Goal: Check status

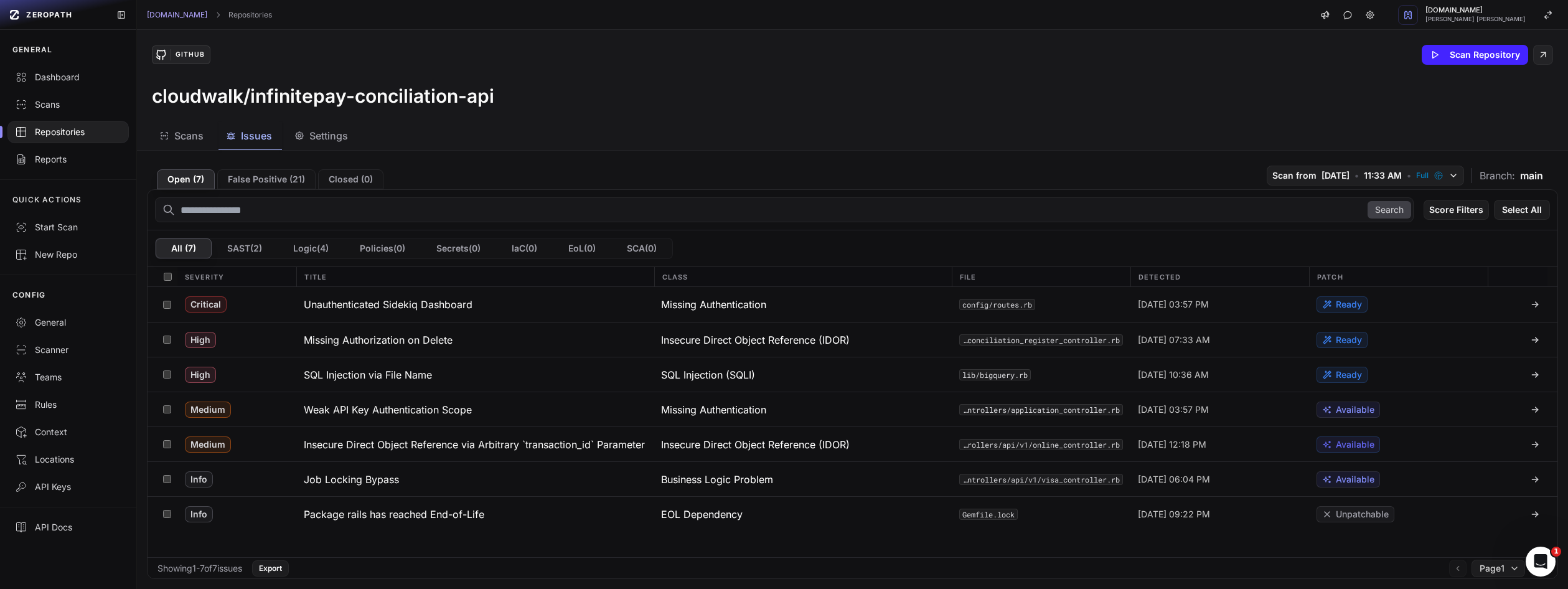
click at [94, 132] on div "Repositories" at bounding box center [68, 132] width 106 height 12
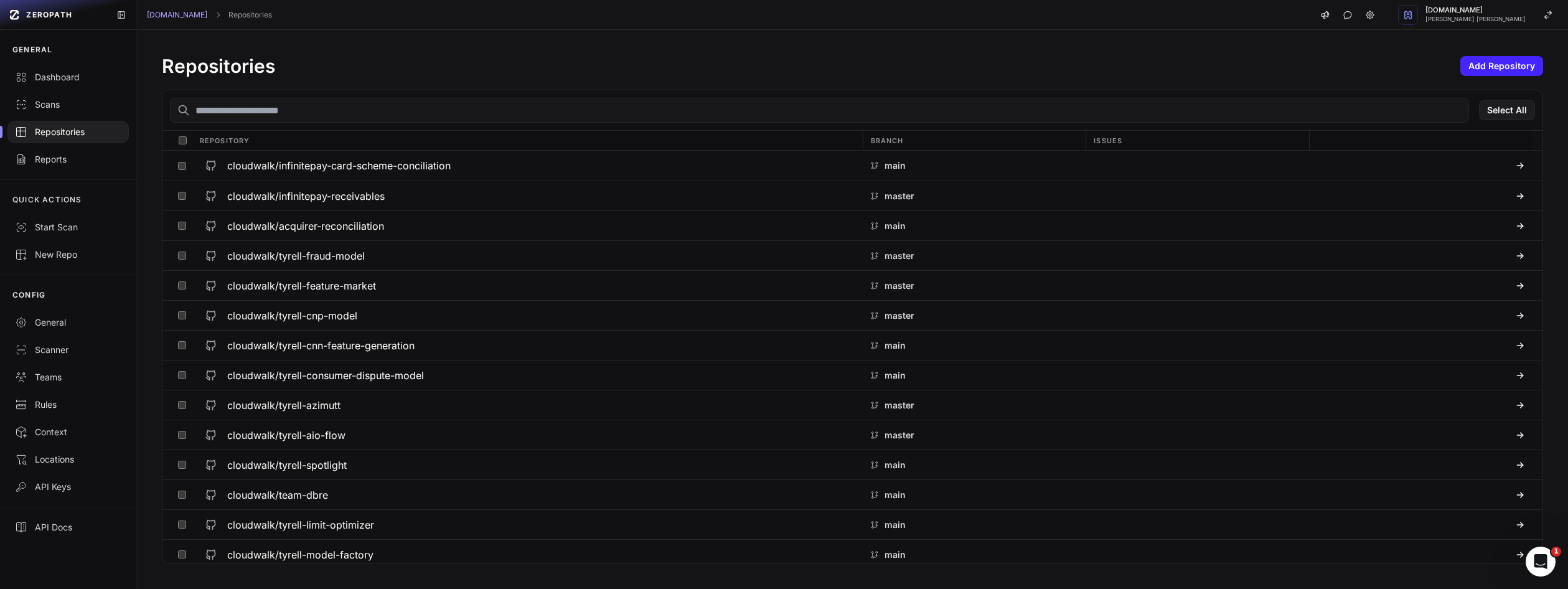
click at [296, 111] on input "text" at bounding box center [819, 110] width 1300 height 25
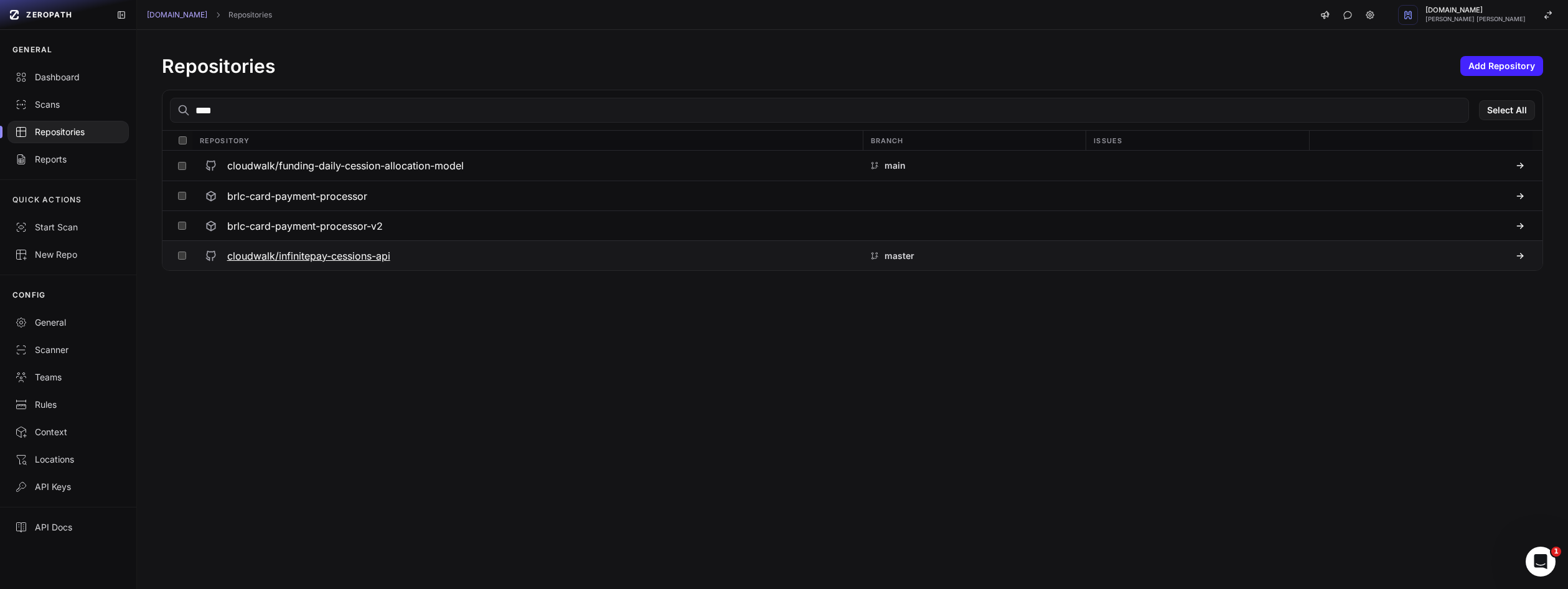
type input "****"
click at [310, 249] on h3 "cloudwalk/infinitepay-cessions-api" at bounding box center [309, 255] width 163 height 15
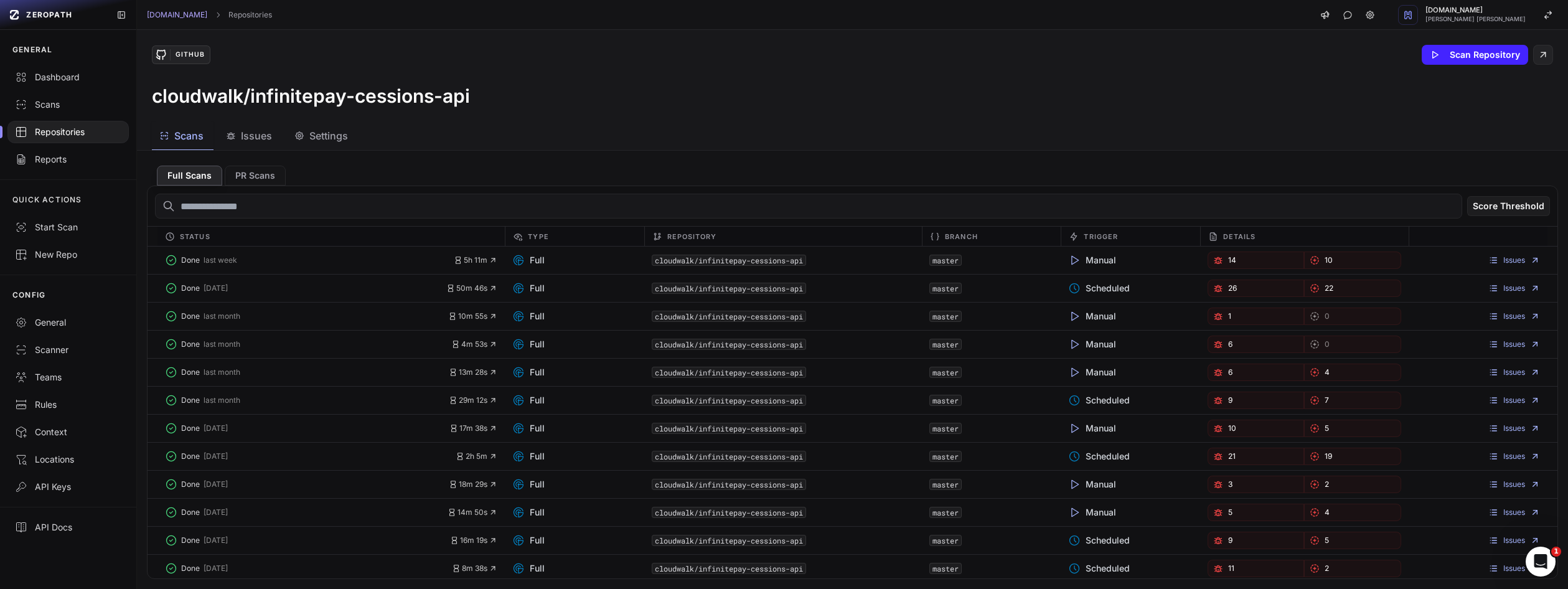
click at [234, 129] on div "Issues" at bounding box center [248, 135] width 46 height 15
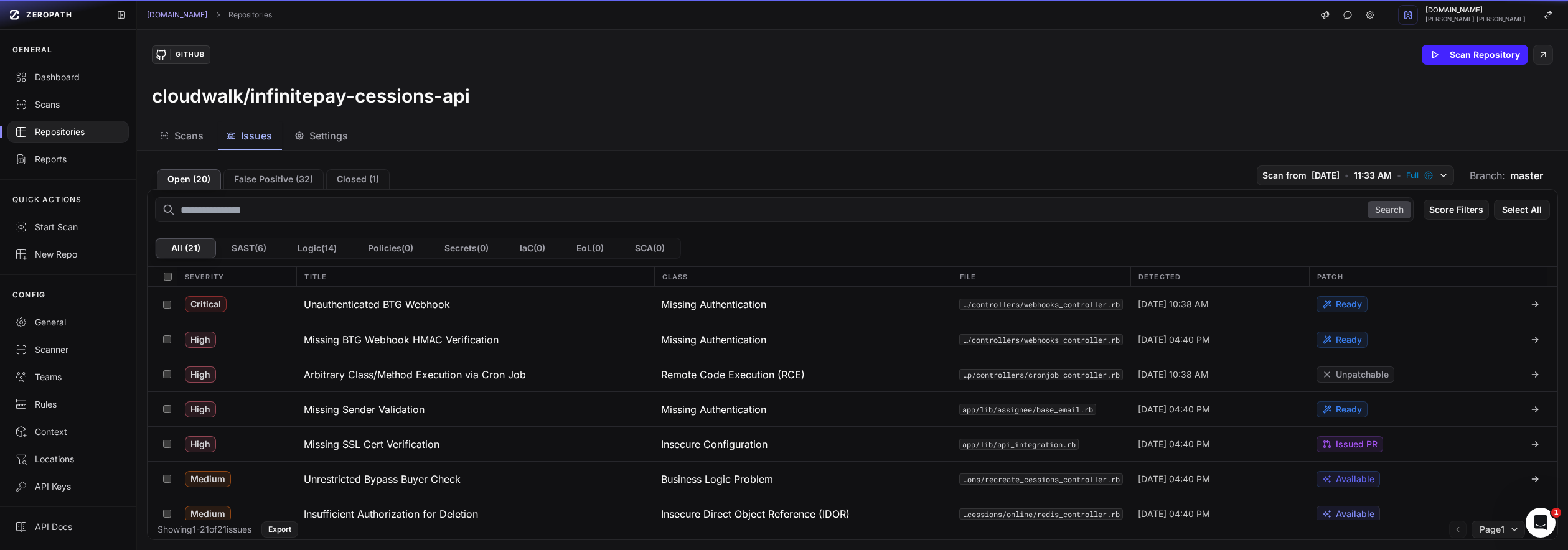
scroll to position [112, 0]
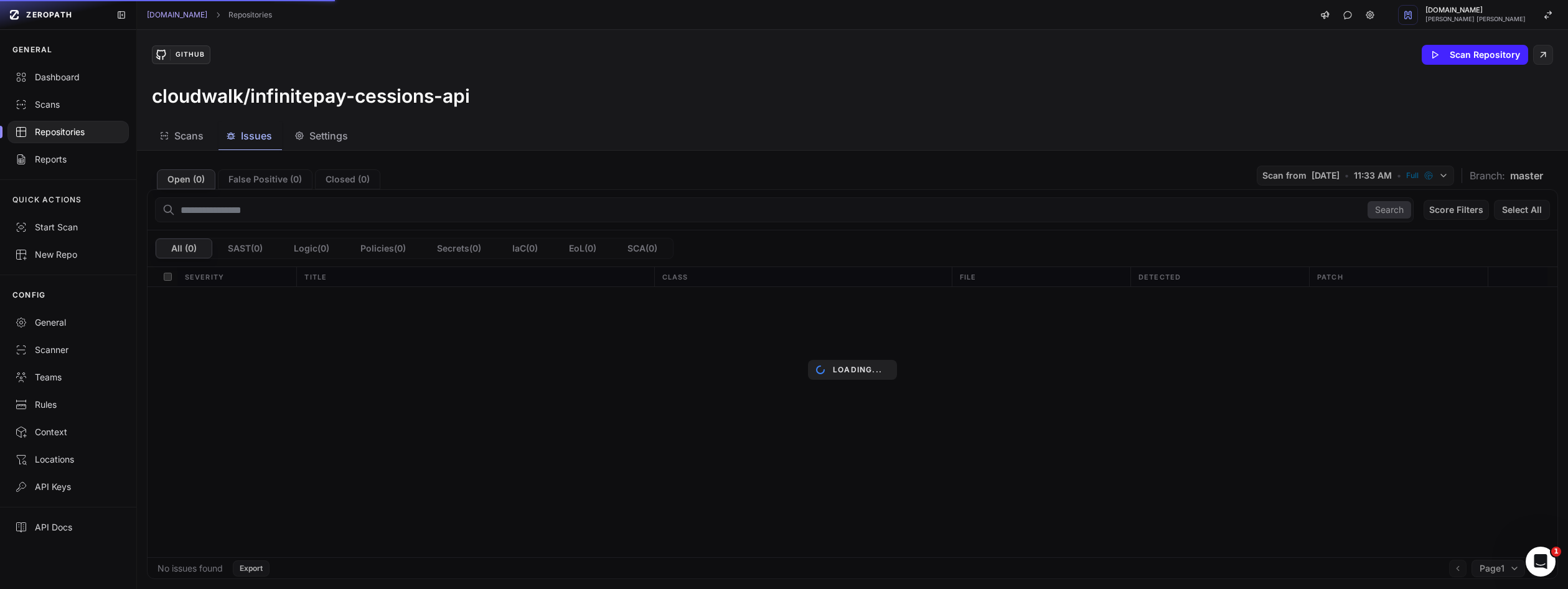
click at [1308, 173] on div "Loading..." at bounding box center [852, 369] width 1431 height 438
click at [1346, 173] on div "Loading..." at bounding box center [852, 369] width 1431 height 438
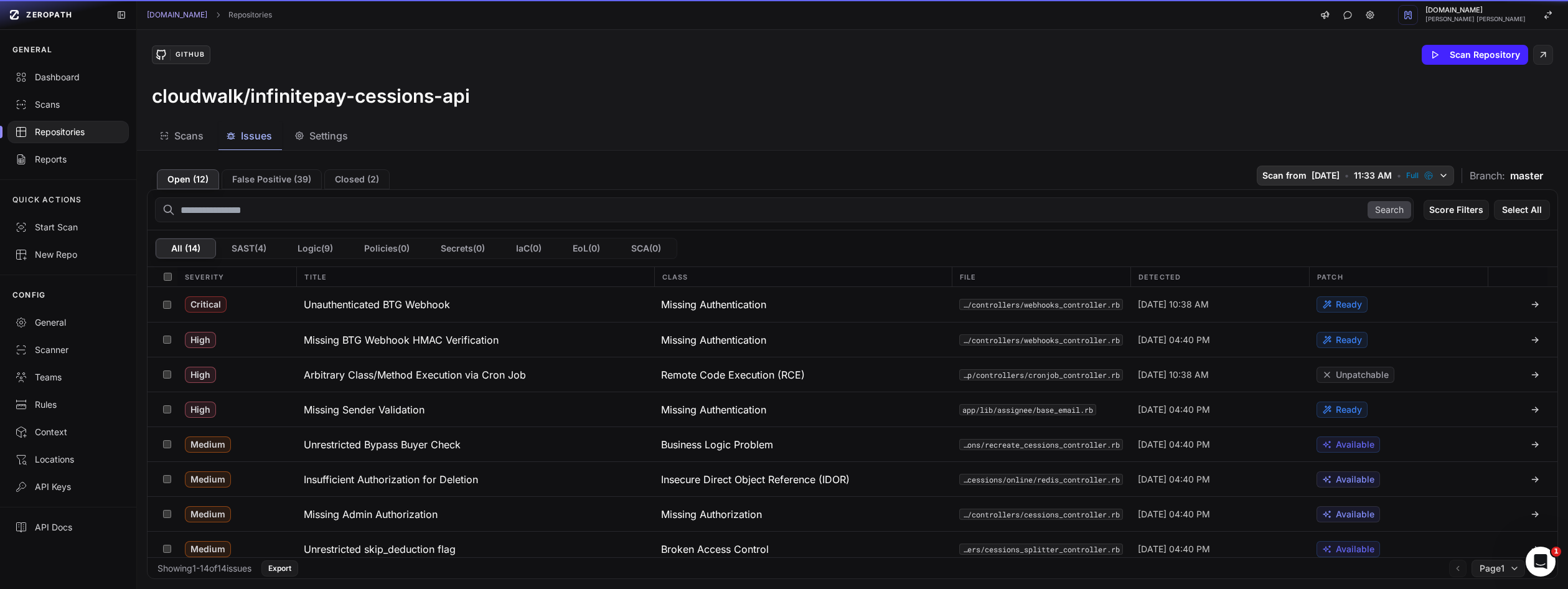
click at [1262, 174] on span "Scan from" at bounding box center [1284, 175] width 44 height 12
click at [1265, 173] on span "Scan from" at bounding box center [1284, 175] width 44 height 12
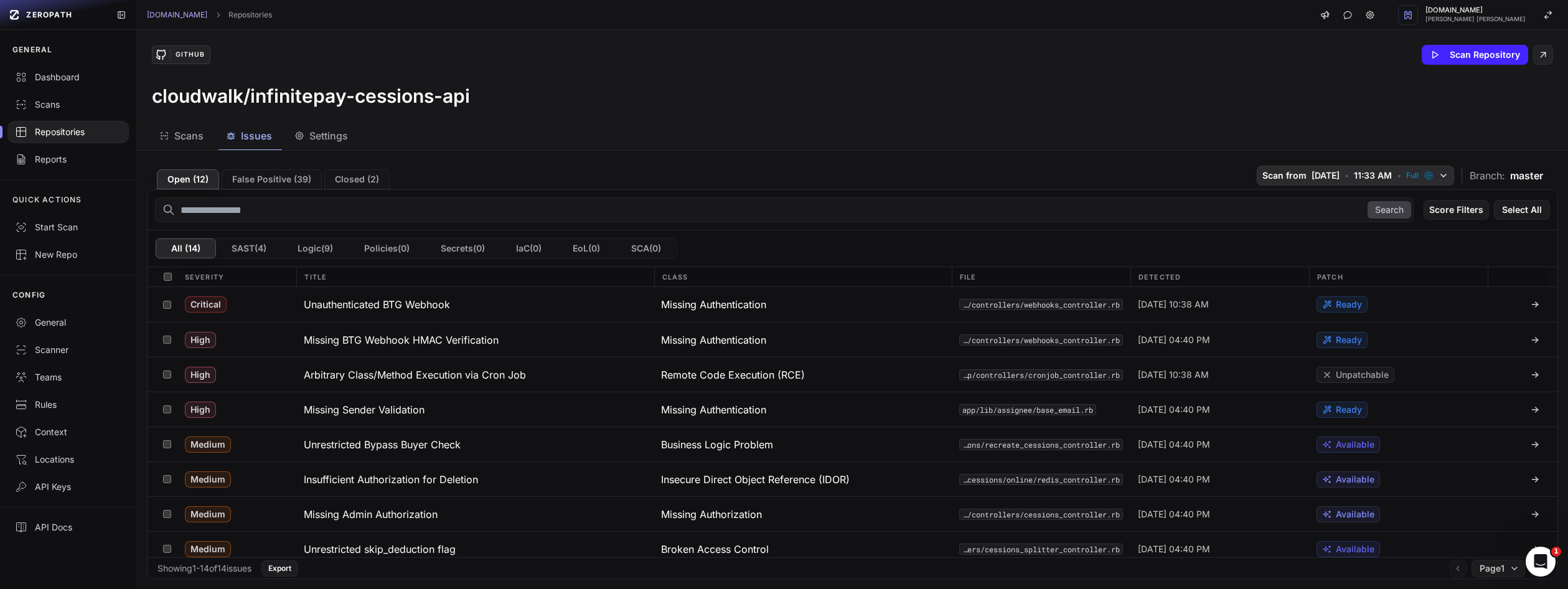
click at [1266, 175] on span "Scan from" at bounding box center [1284, 175] width 44 height 12
click at [1312, 173] on span "[DATE]" at bounding box center [1326, 175] width 28 height 12
click at [1312, 173] on span "[DATE]" at bounding box center [1326, 175] width 28 height 12
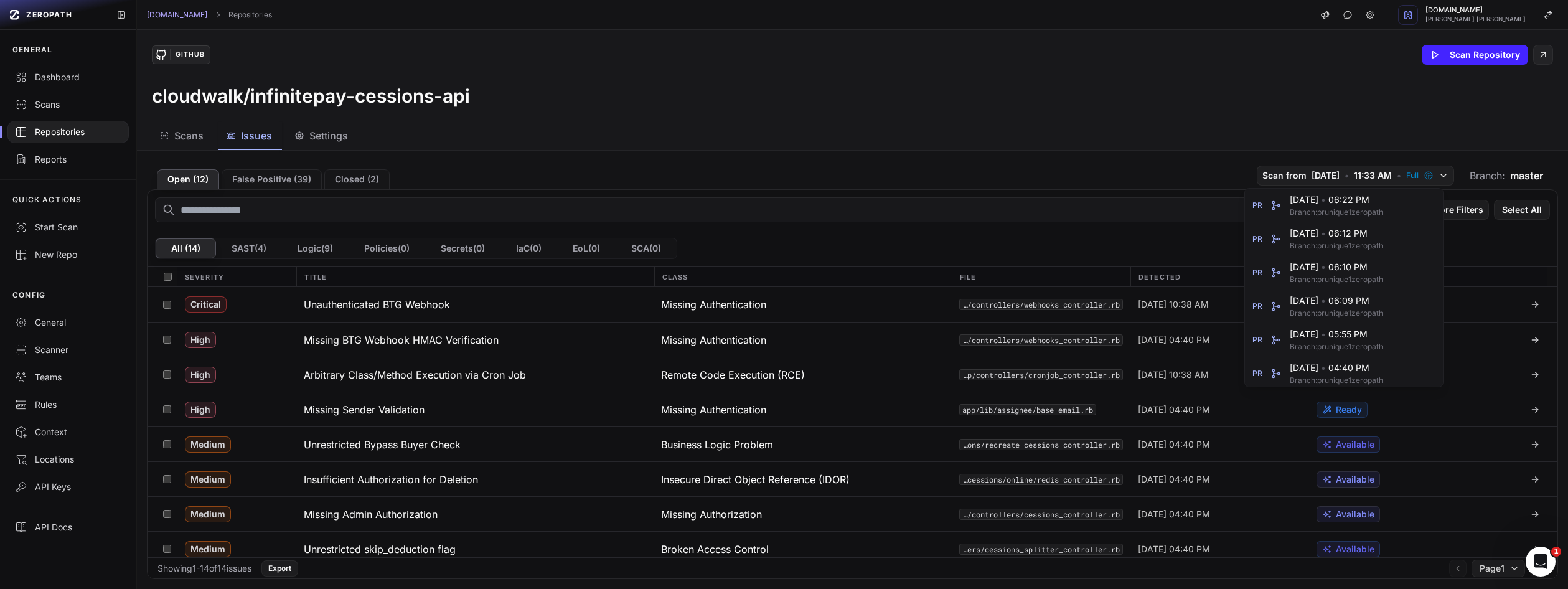
click at [1111, 152] on div "Open ( 12 ) False Positive ( 39 ) Closed ( 2 ) [DEMOGRAPHIC_DATA] from [DATE] •…" at bounding box center [852, 369] width 1431 height 438
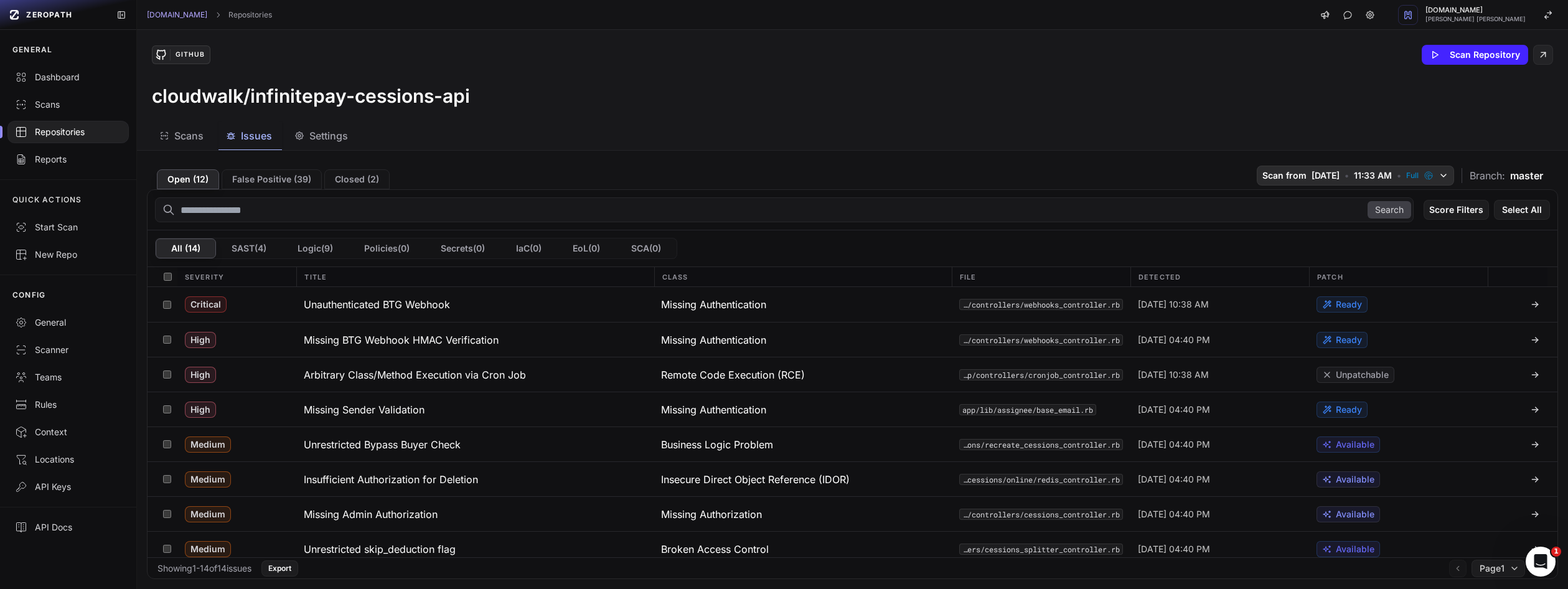
click at [1312, 173] on span "[DATE]" at bounding box center [1326, 175] width 28 height 12
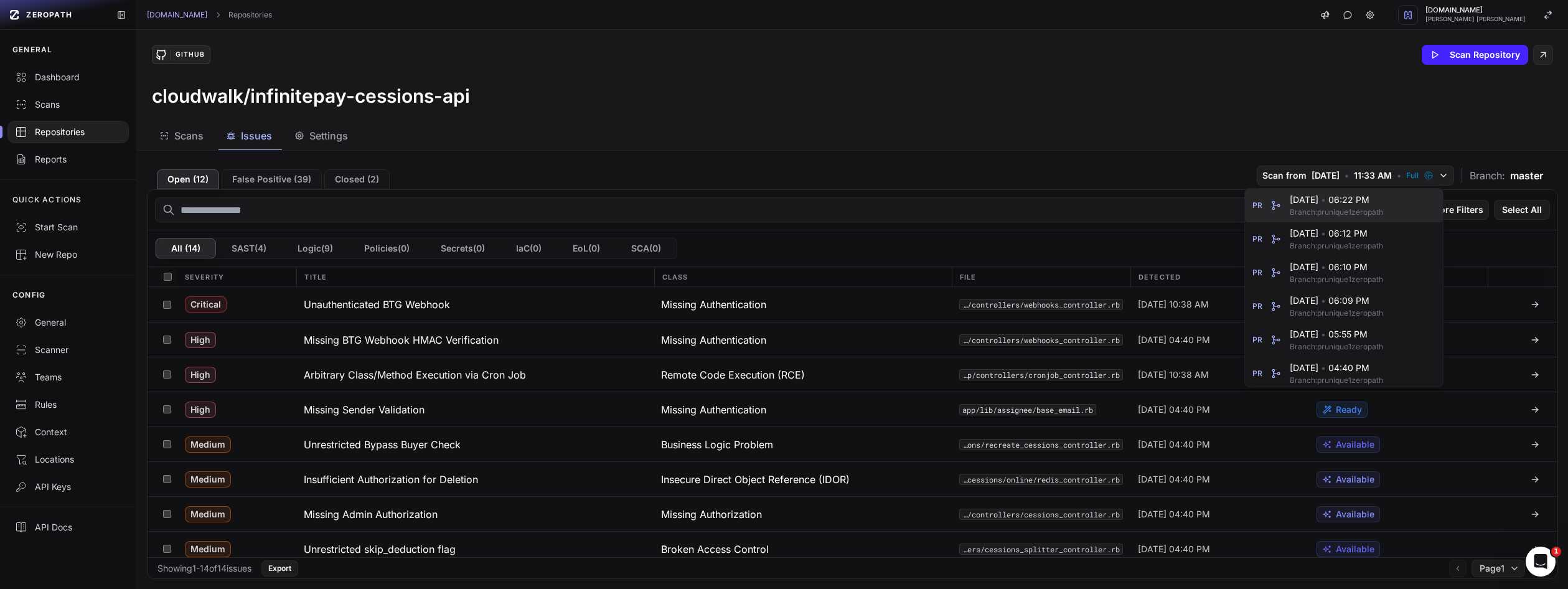
click at [1317, 205] on span "[DATE] • 06:22 PM" at bounding box center [1359, 200] width 139 height 12
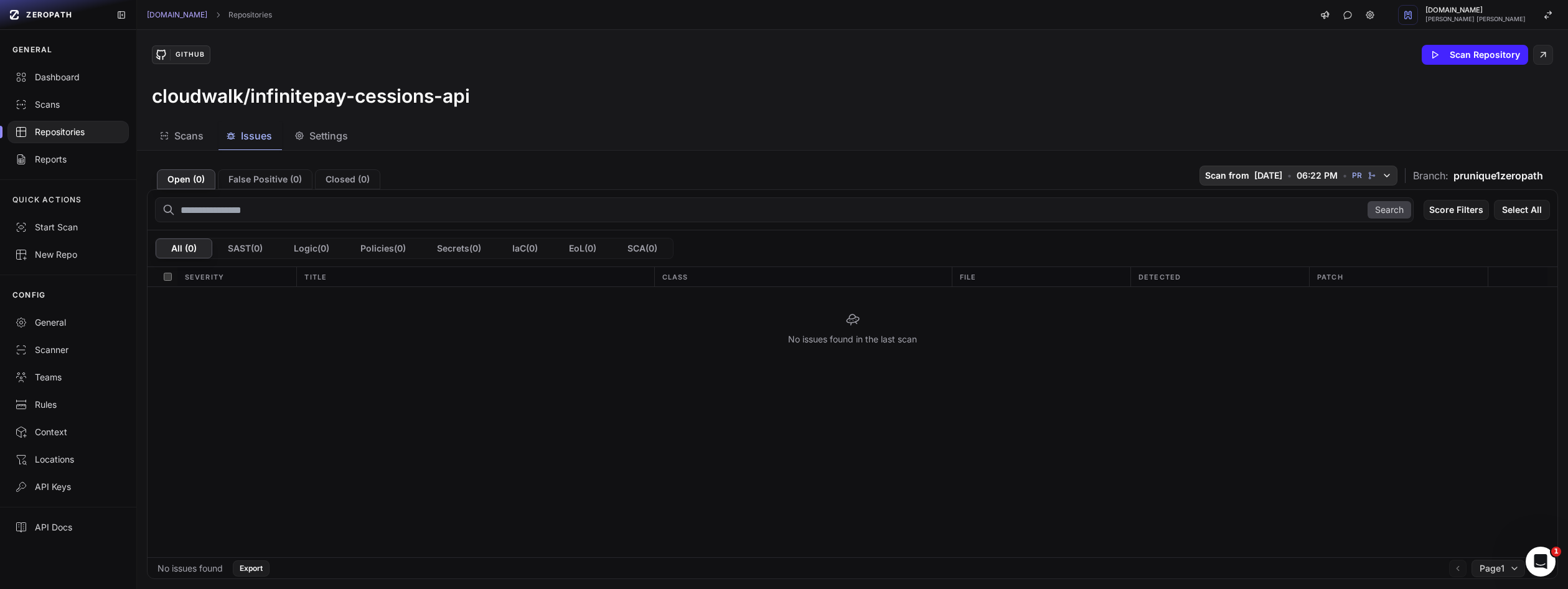
click at [1254, 179] on span "[DATE]" at bounding box center [1268, 175] width 28 height 12
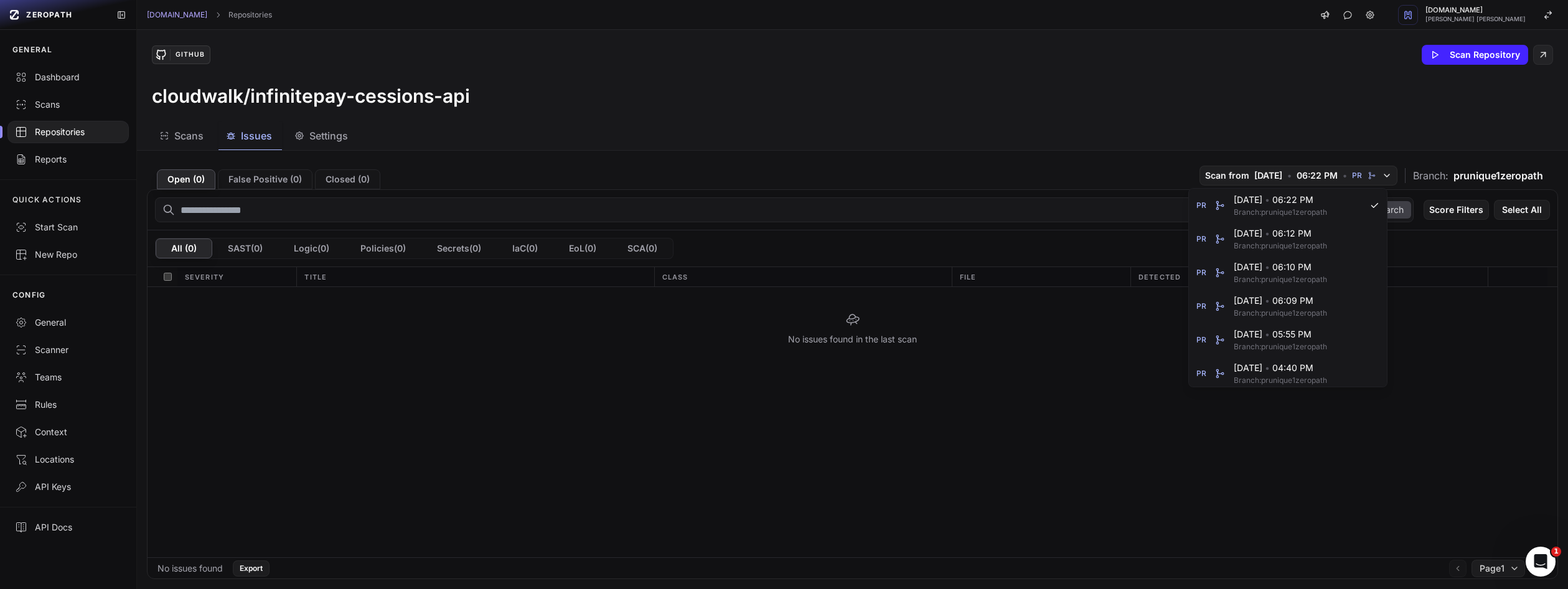
click at [949, 133] on div "Scans Issues Settings" at bounding box center [838, 136] width 1402 height 28
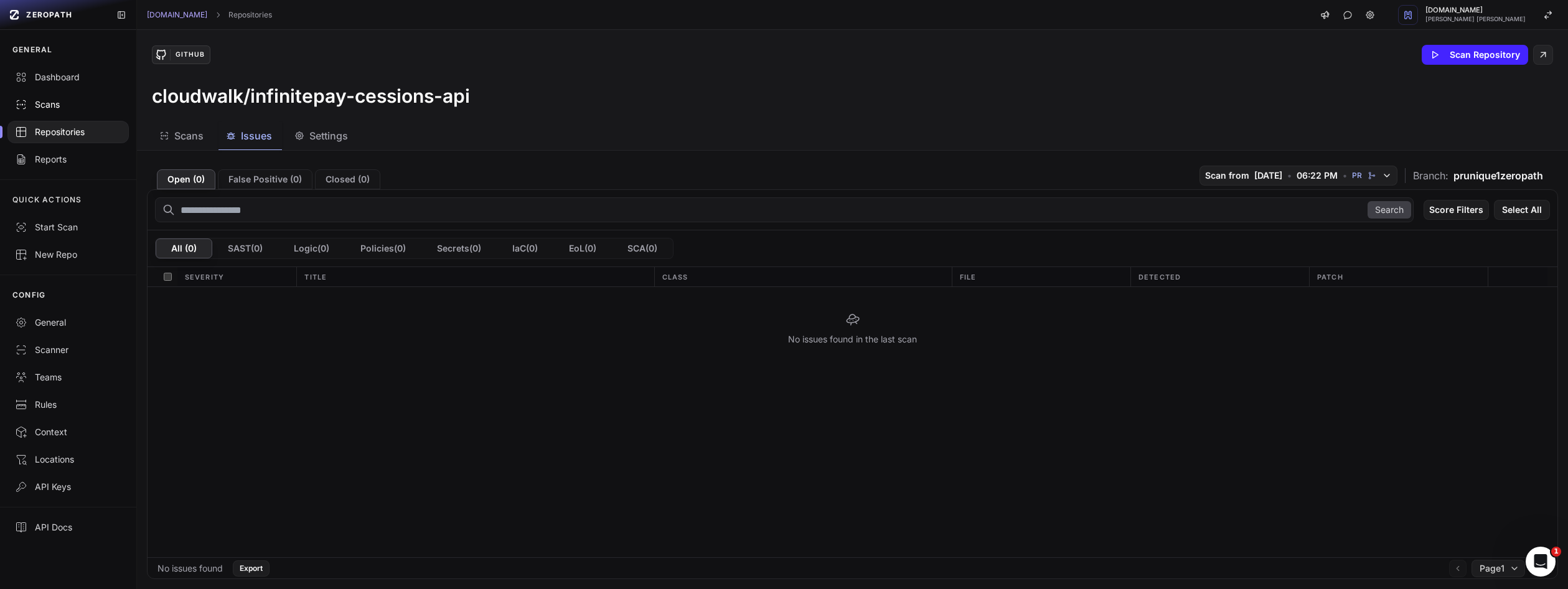
click at [59, 112] on link "Scans" at bounding box center [68, 104] width 136 height 27
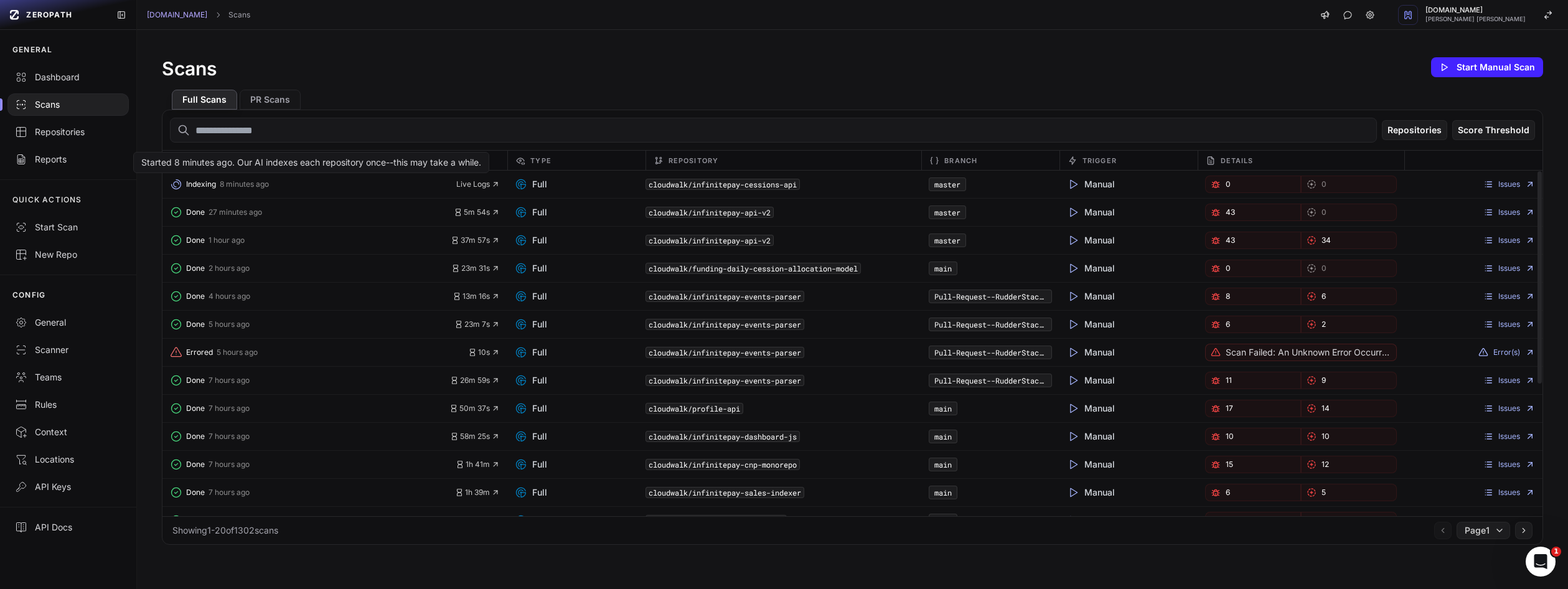
click at [200, 186] on span "Indexing" at bounding box center [201, 184] width 30 height 10
click at [474, 191] on div "Indexing 8 minutes ago Live Logs" at bounding box center [335, 184] width 345 height 17
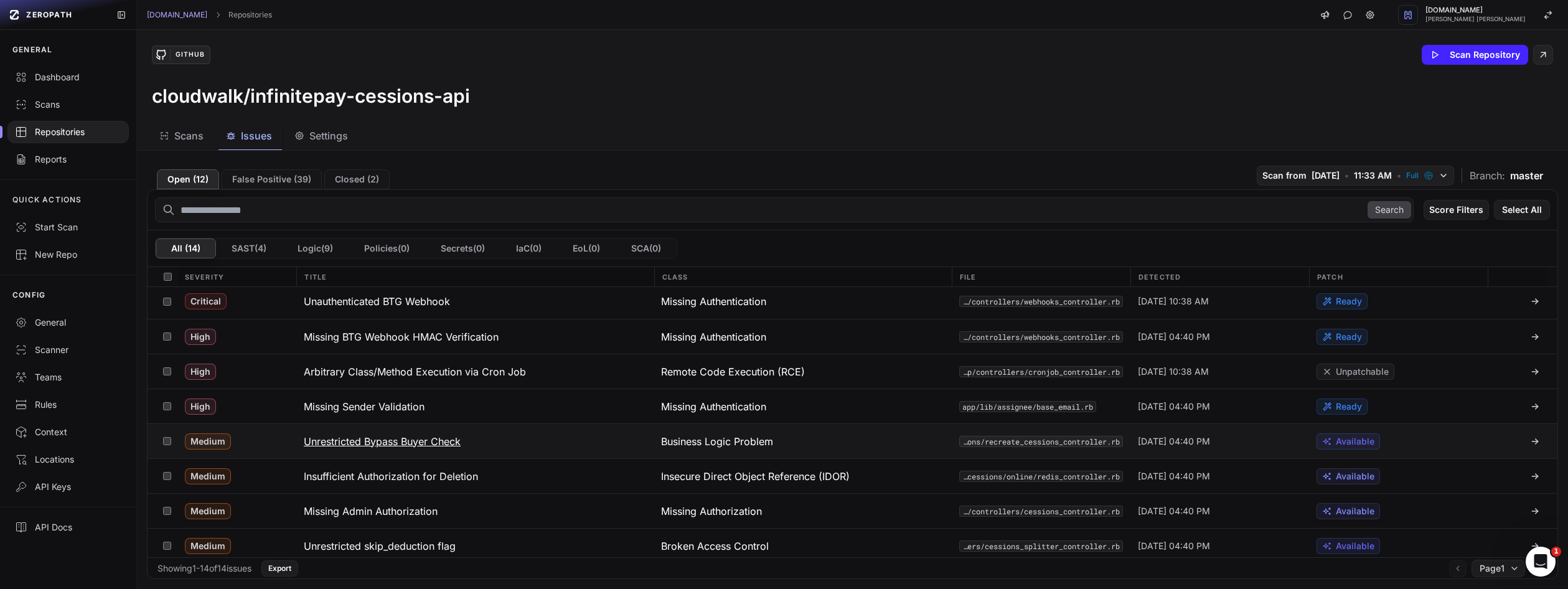
scroll to position [15, 0]
